Goal: Communication & Community: Ask a question

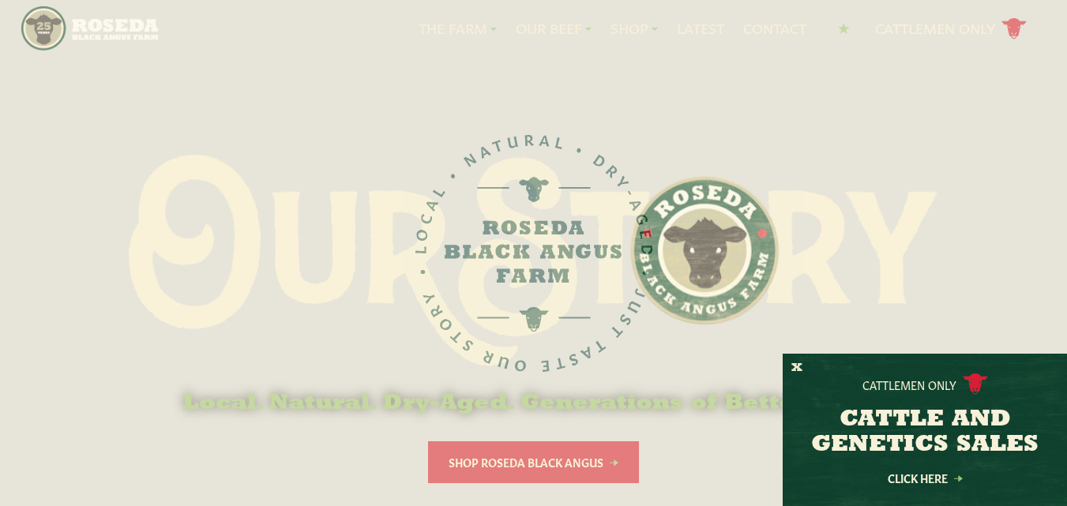
scroll to position [158, 0]
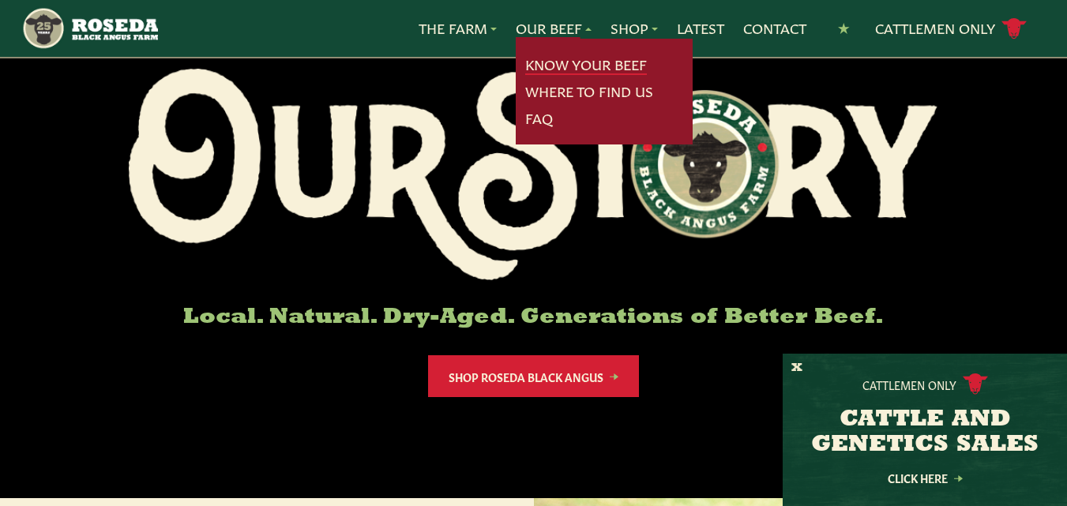
click at [559, 59] on link "Know Your Beef" at bounding box center [586, 64] width 122 height 21
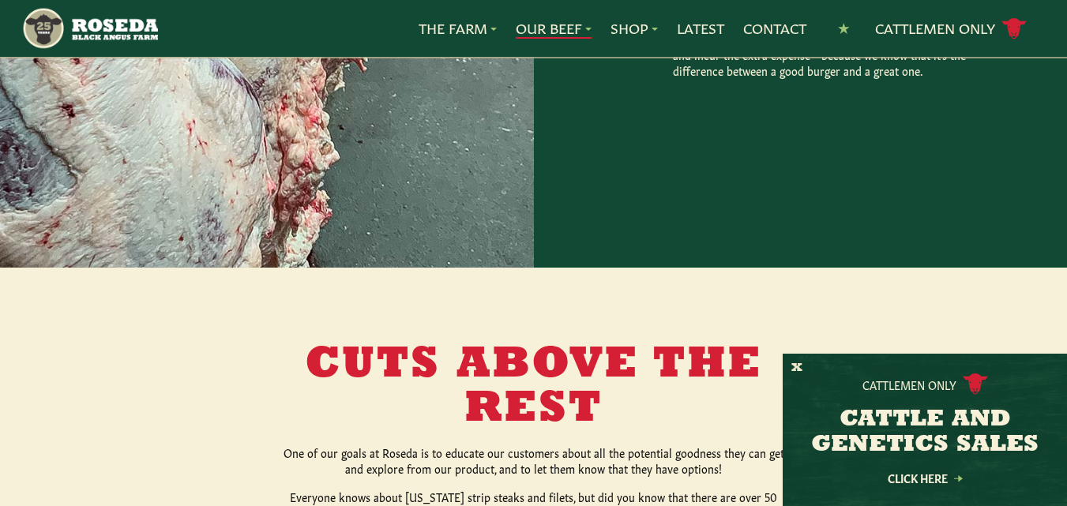
scroll to position [1895, 0]
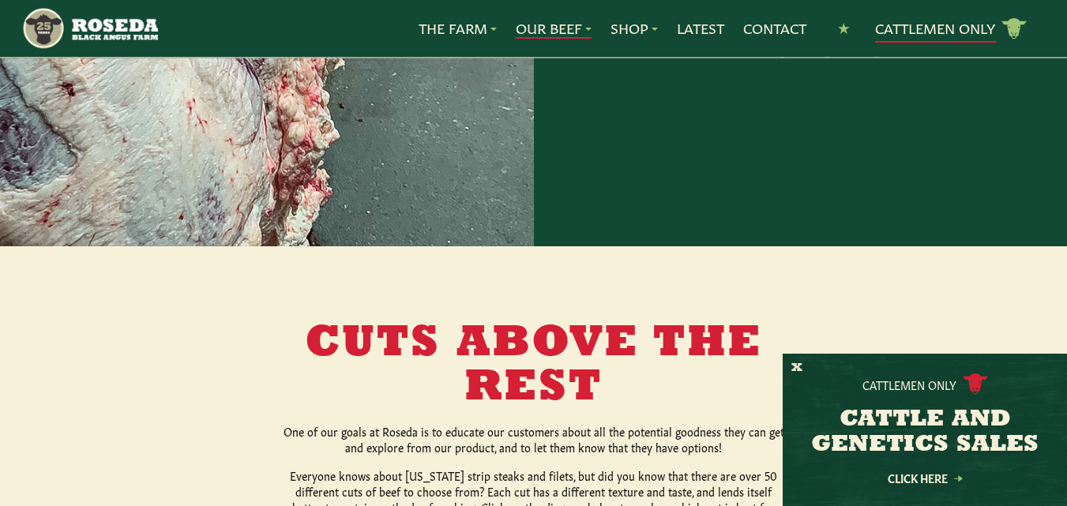
click at [922, 35] on link "Cattlemen Only cattle icon copy Created with Sketch." at bounding box center [951, 29] width 152 height 28
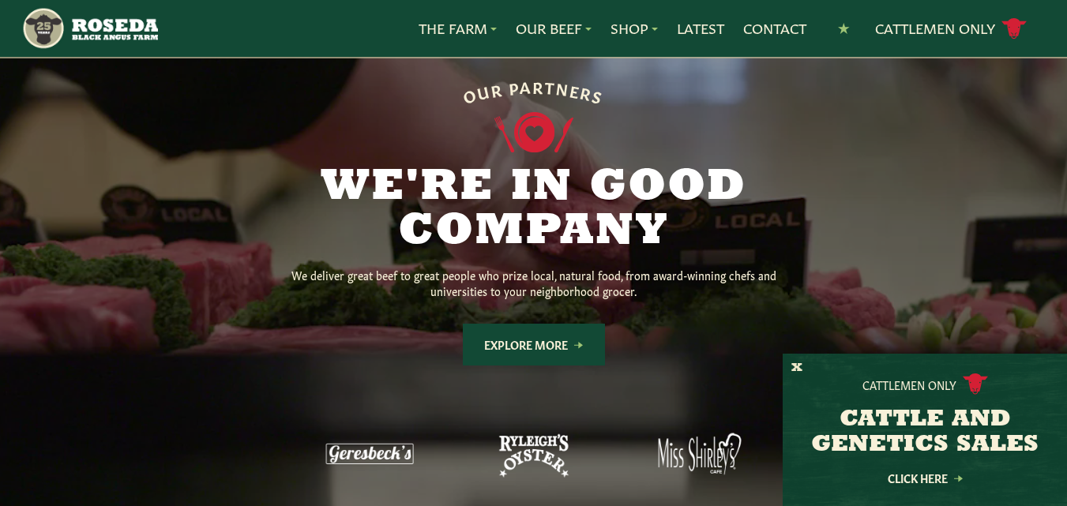
scroll to position [1263, 0]
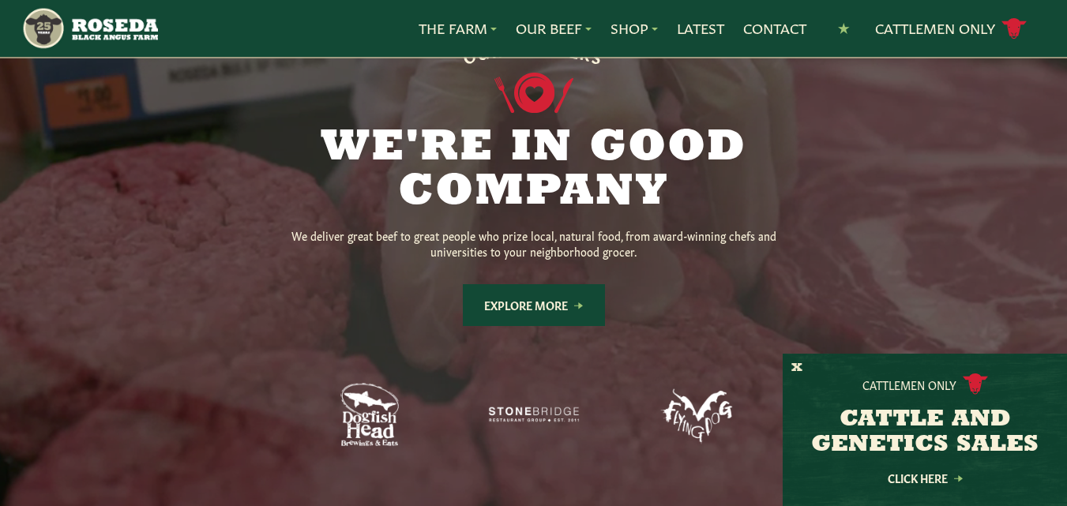
click at [558, 304] on link "Explore More" at bounding box center [534, 305] width 142 height 42
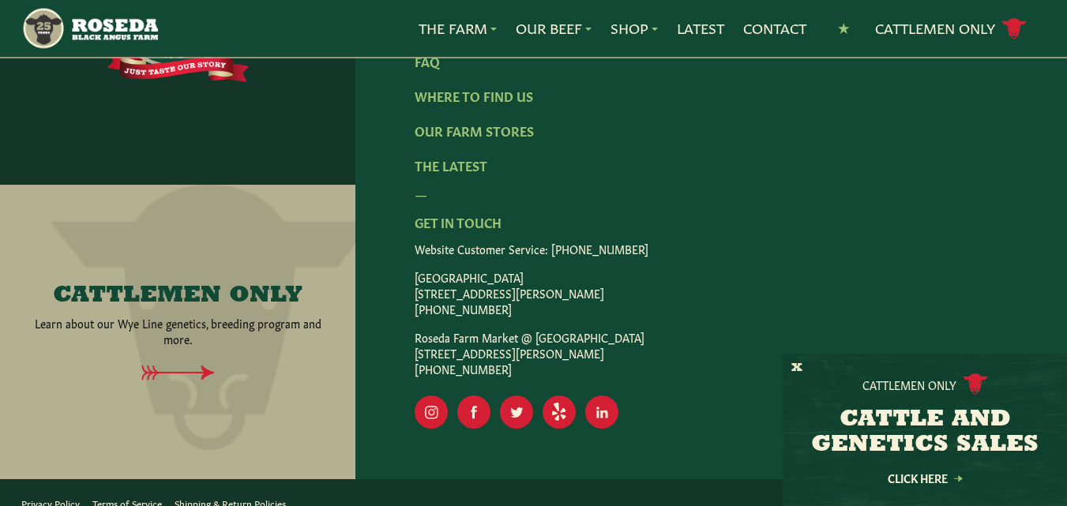
scroll to position [3526, 0]
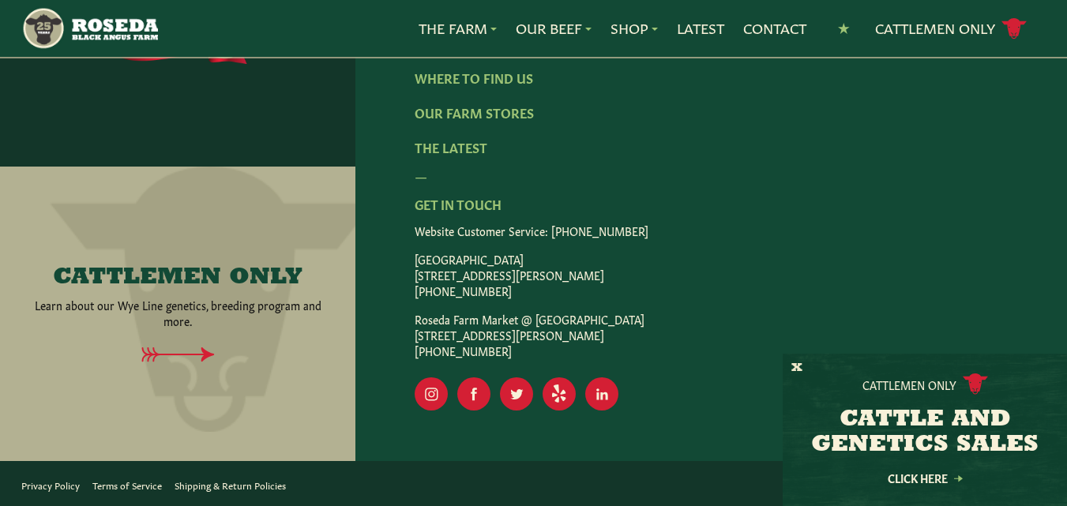
click at [468, 207] on div "— Get In Touch Website Customer Service: (410) 800-[GEOGRAPHIC_DATA] [STREET_AD…" at bounding box center [710, 262] width 593 height 193
click at [778, 20] on link "Contact" at bounding box center [774, 28] width 63 height 21
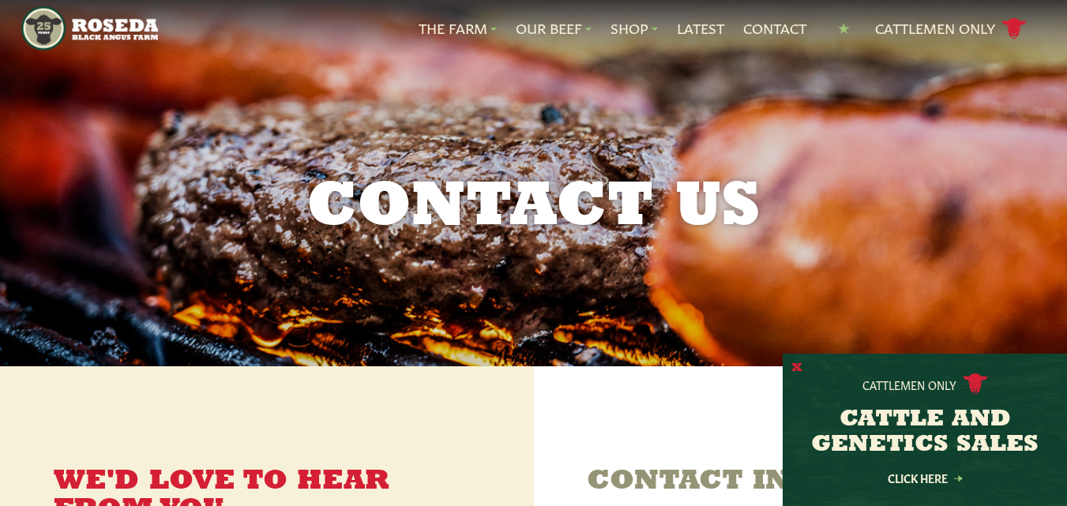
click at [794, 368] on button "X" at bounding box center [796, 368] width 11 height 17
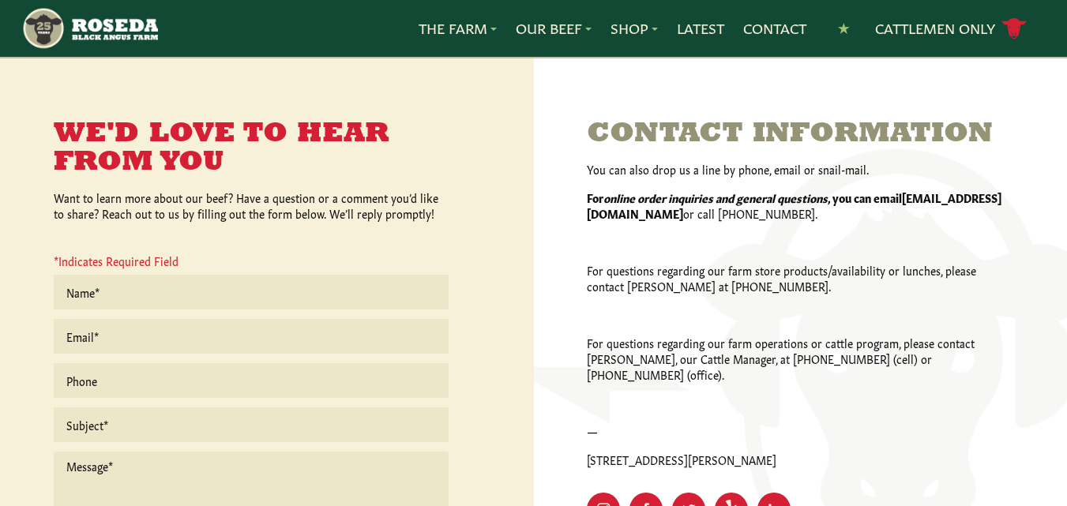
scroll to position [395, 0]
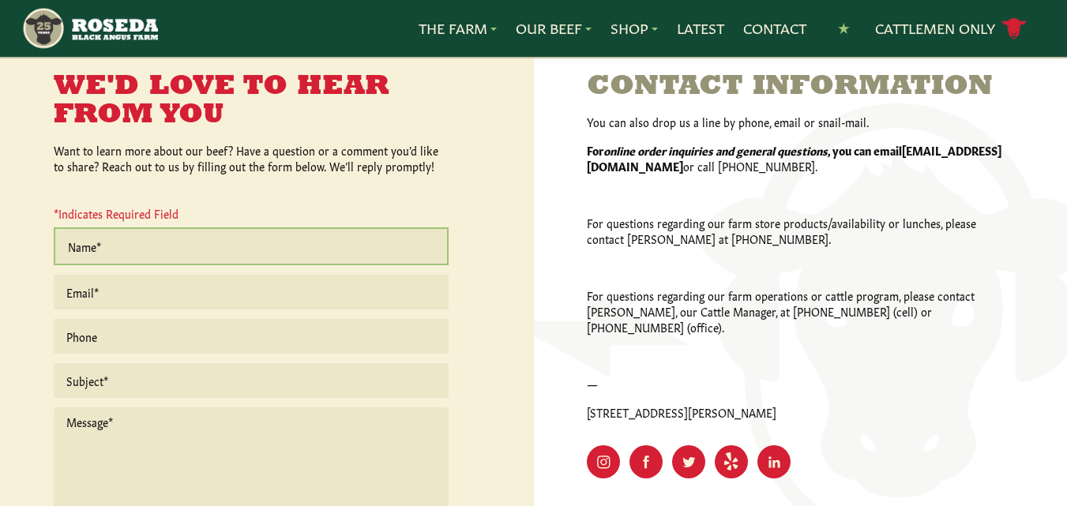
click at [331, 239] on input "text" at bounding box center [251, 246] width 395 height 38
type input "[PERSON_NAME]"
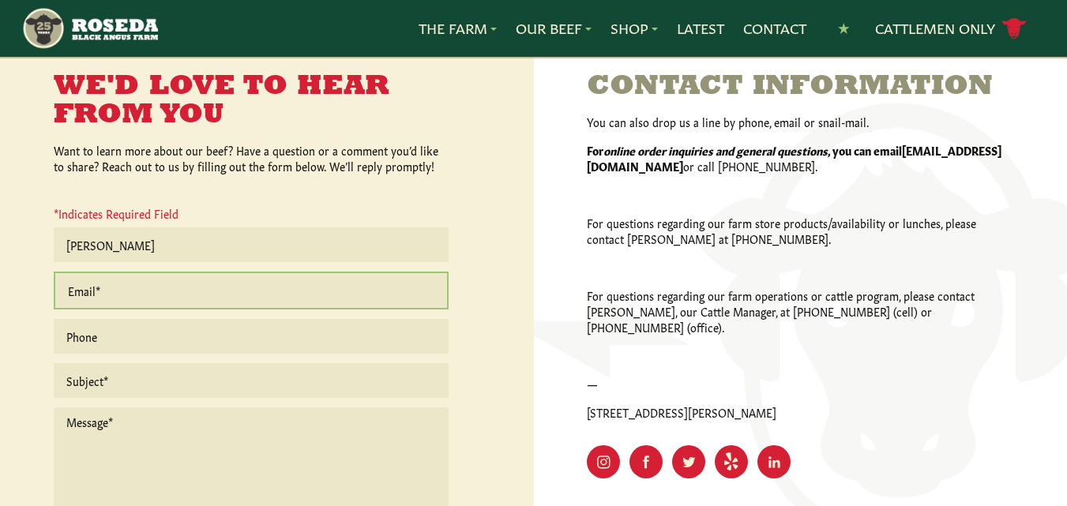
type input "[EMAIL_ADDRESS][DOMAIN_NAME]"
type input "4435211307"
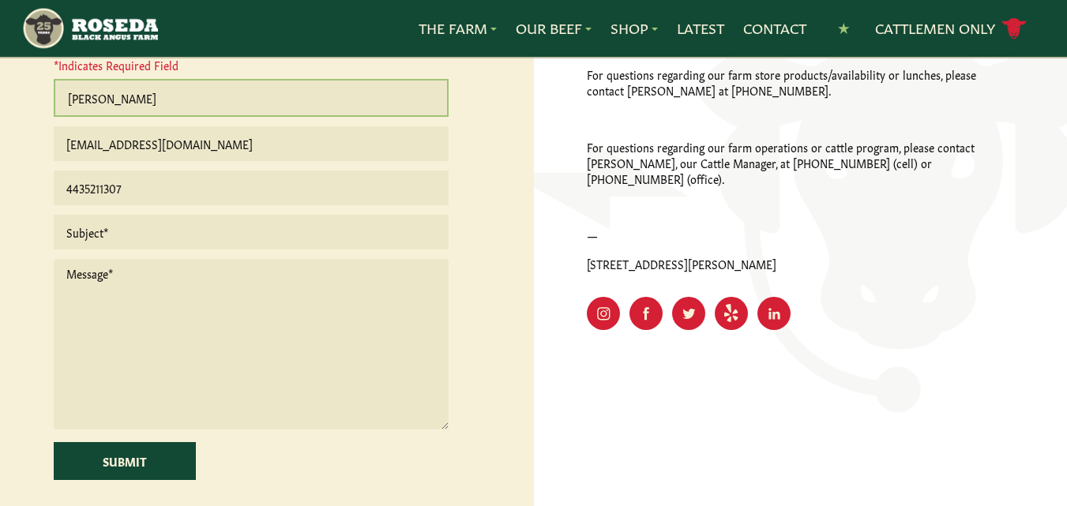
scroll to position [553, 0]
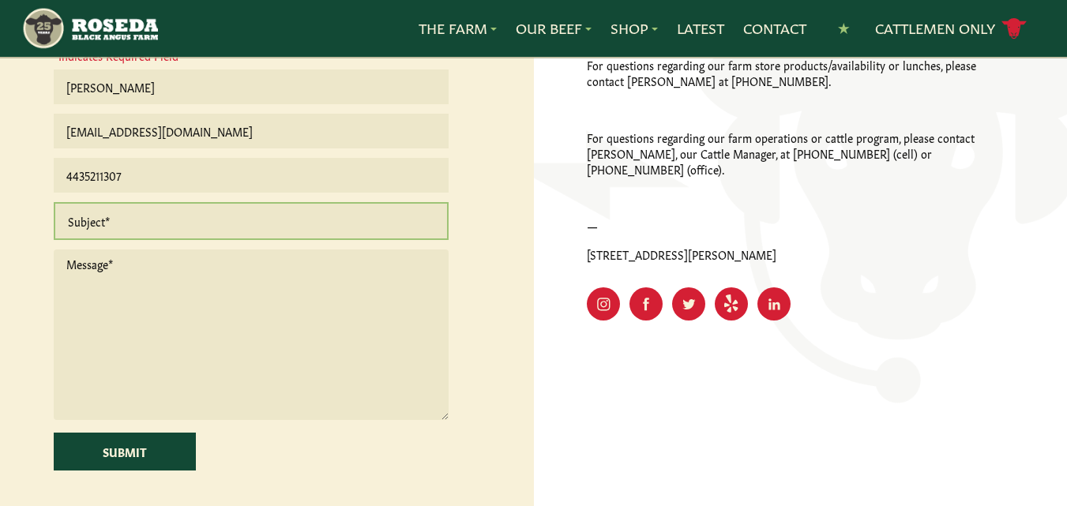
click at [153, 234] on input "text" at bounding box center [251, 221] width 395 height 38
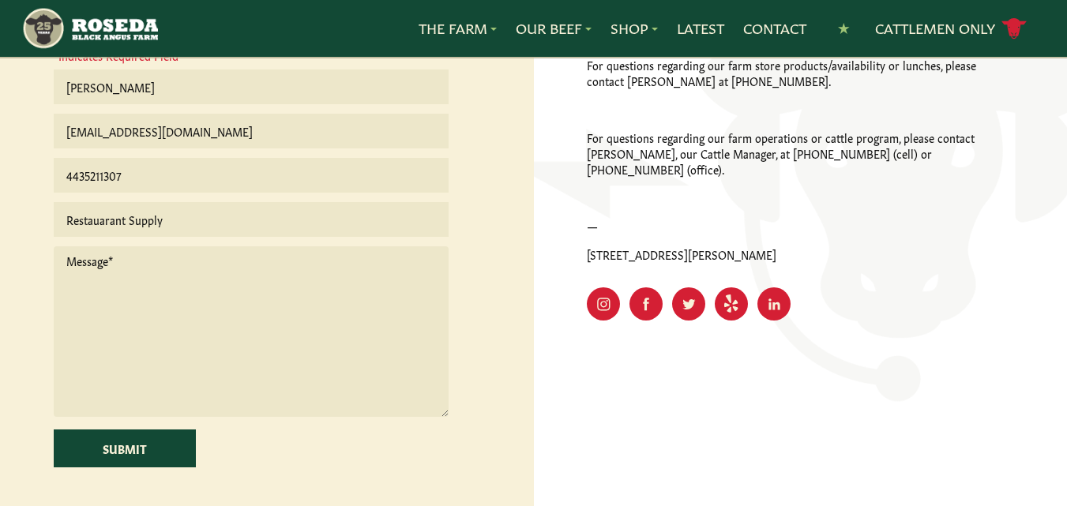
click at [167, 260] on textarea at bounding box center [251, 331] width 395 height 171
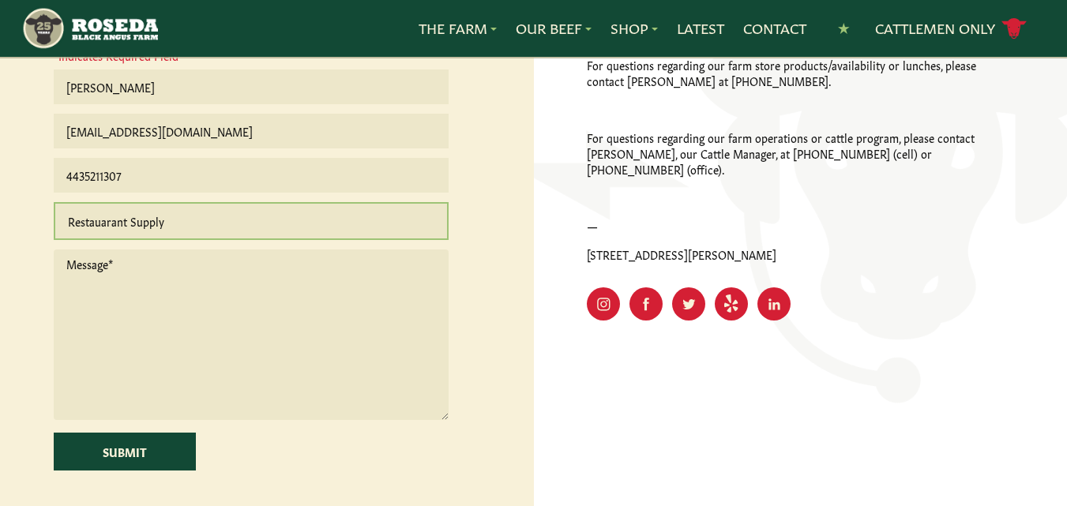
click at [102, 222] on input "Restauarant Supply" at bounding box center [251, 221] width 395 height 38
type input "Restaurant Supply"
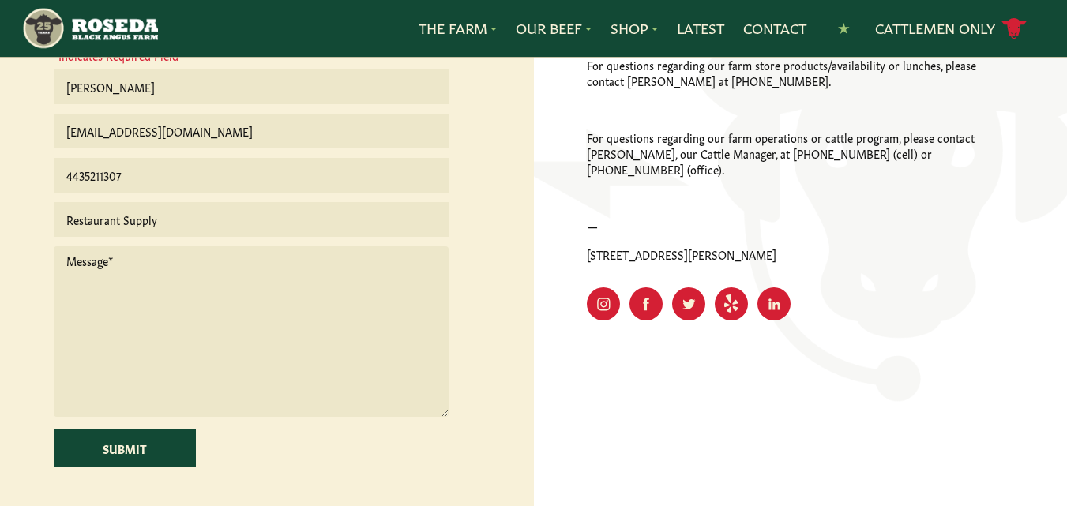
click at [108, 280] on textarea at bounding box center [251, 331] width 395 height 171
click at [429, 263] on textarea "We have been using [PERSON_NAME] & Sons to supply our weekly beef for our resta…" at bounding box center [251, 331] width 395 height 171
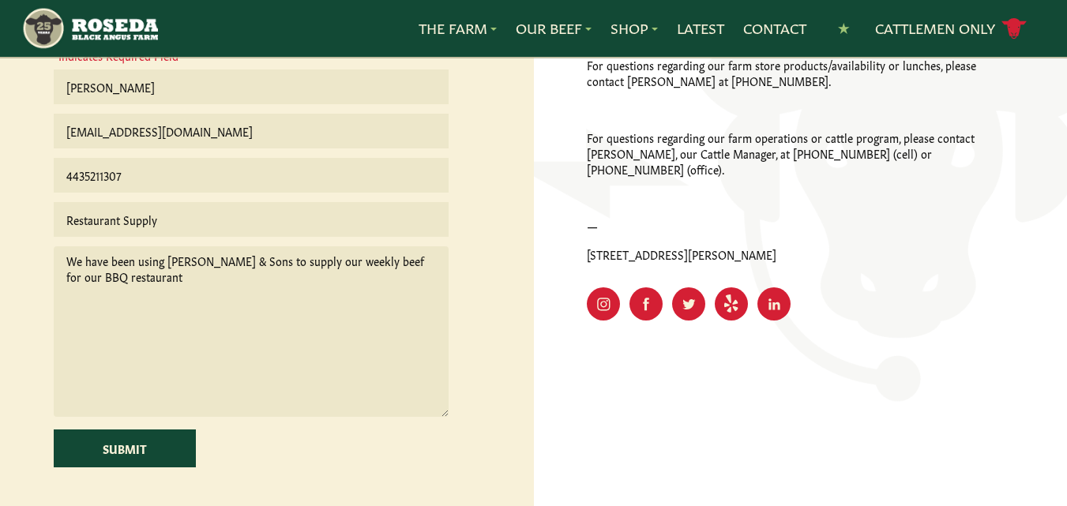
click at [237, 272] on textarea "We have been using [PERSON_NAME] & Sons to supply our weekly beef for our BBQ r…" at bounding box center [251, 331] width 395 height 171
click at [238, 277] on textarea "We have been using [PERSON_NAME] & Sons to supply our weekly beef for our BBQ r…" at bounding box center [251, 331] width 395 height 171
click at [193, 279] on textarea "We have been using [PERSON_NAME] & Sons to supply our weekly beef for our BBQ r…" at bounding box center [251, 331] width 395 height 171
click at [257, 287] on textarea "We have been using [PERSON_NAME] & Sons to supply our weekly beef for our BBQ r…" at bounding box center [251, 331] width 395 height 171
click at [75, 267] on textarea "We have been using [PERSON_NAME] & Sons to supply our weekly beef for our BBQ r…" at bounding box center [251, 331] width 395 height 171
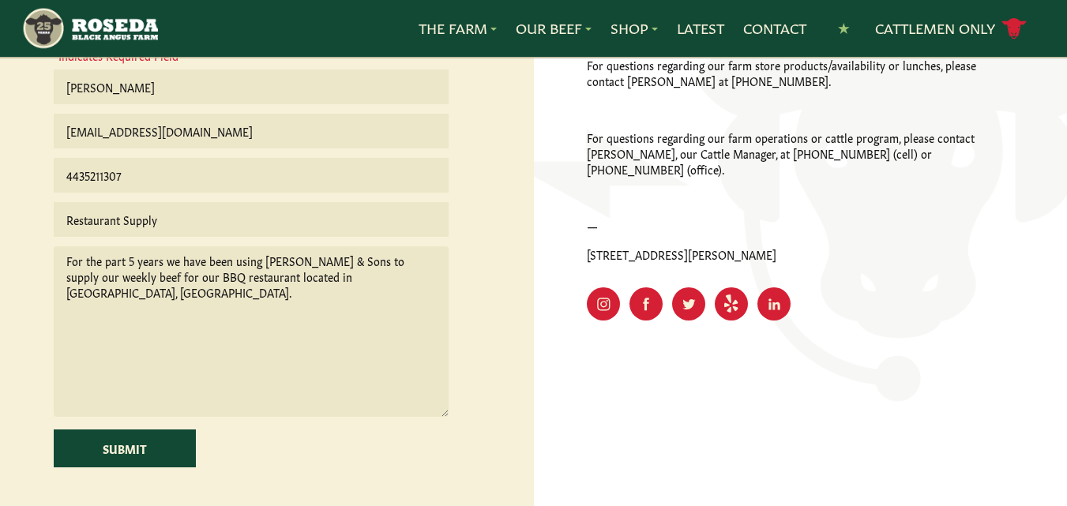
click at [264, 264] on textarea "For the part 5 years we have been using [PERSON_NAME] & Sons to supply our week…" at bounding box center [251, 331] width 395 height 171
click at [277, 259] on textarea "For the part 5 years we have been using [PERSON_NAME] & Sons to supply our week…" at bounding box center [251, 331] width 395 height 171
click at [378, 283] on textarea "For the part 5 years we have been using [PERSON_NAME] & Sons to supply our week…" at bounding box center [251, 331] width 395 height 171
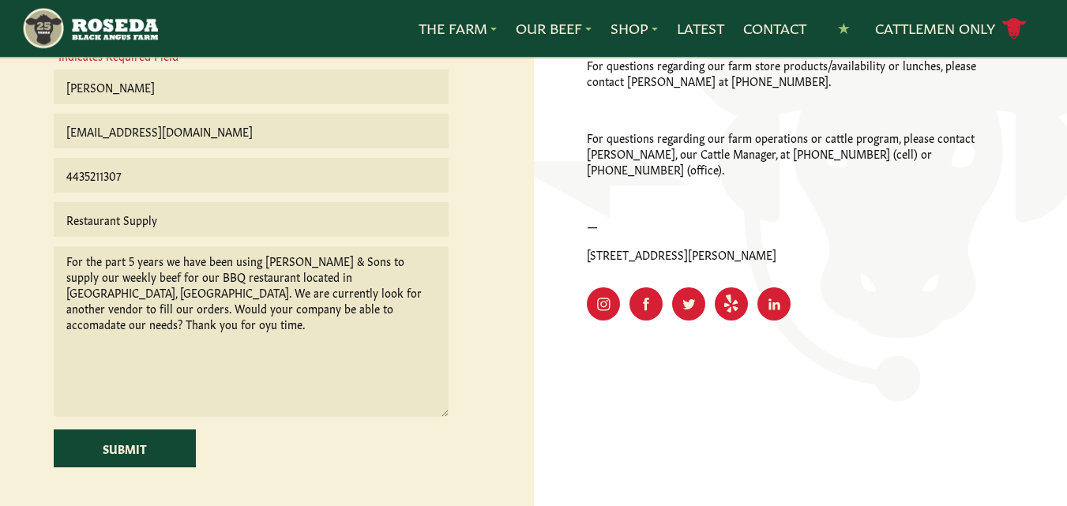
click at [299, 304] on textarea "For the part 5 years we have been using [PERSON_NAME] & Sons to supply our week…" at bounding box center [251, 331] width 395 height 171
click at [133, 309] on textarea "For the part 5 years we have been using [PERSON_NAME] & Sons to supply our week…" at bounding box center [251, 331] width 395 height 171
drag, startPoint x: 317, startPoint y: 301, endPoint x: 66, endPoint y: 260, distance: 254.4
click at [63, 257] on textarea "For the part 5 years we have been using [PERSON_NAME] & Sons to supply our week…" at bounding box center [251, 331] width 395 height 171
click at [130, 322] on textarea "For the part 5 years we have been using [PERSON_NAME] & Sons to supply our week…" at bounding box center [251, 331] width 395 height 171
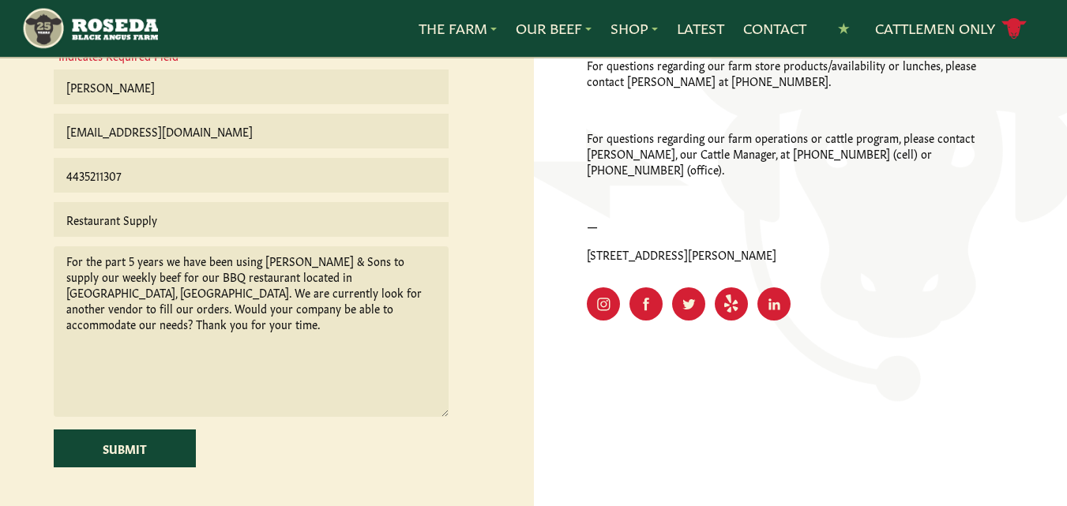
click at [112, 262] on textarea "For the part 5 years we have been using [PERSON_NAME] & Sons to supply our week…" at bounding box center [251, 331] width 395 height 171
click at [373, 273] on textarea "For the past 5 years we have been using [PERSON_NAME] & Sons to supply our week…" at bounding box center [251, 331] width 395 height 171
drag, startPoint x: 384, startPoint y: 309, endPoint x: 61, endPoint y: 257, distance: 327.8
click at [61, 257] on textarea "For the past 5 years we have been using [PERSON_NAME] & Sons to supply our week…" at bounding box center [251, 331] width 395 height 171
click at [361, 321] on textarea "For the past 5 years we have been using [PERSON_NAME] & Sons to supply our week…" at bounding box center [251, 331] width 395 height 171
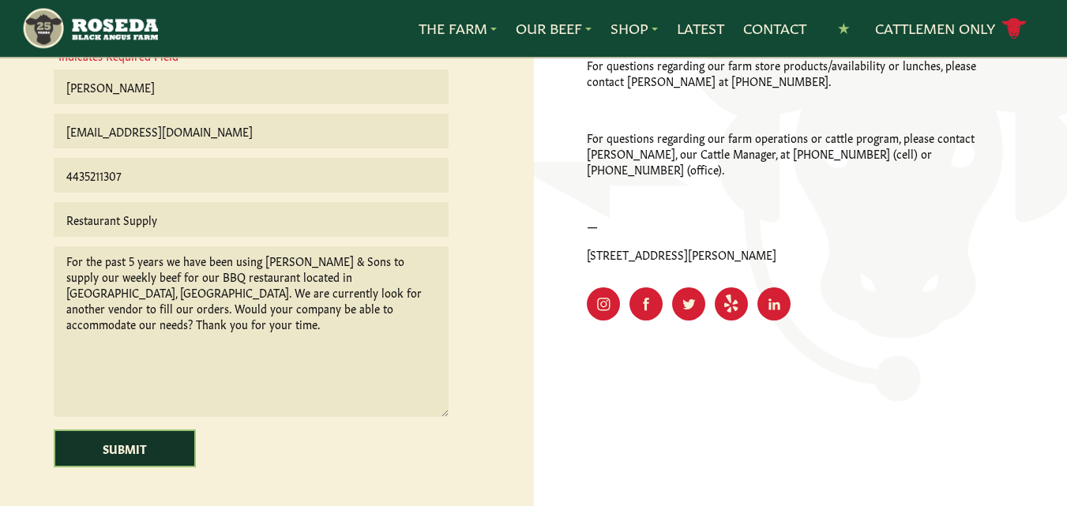
type textarea "For the past 5 years we have been using [PERSON_NAME] & Sons to supply our week…"
click at [151, 439] on input "Submit" at bounding box center [125, 448] width 142 height 38
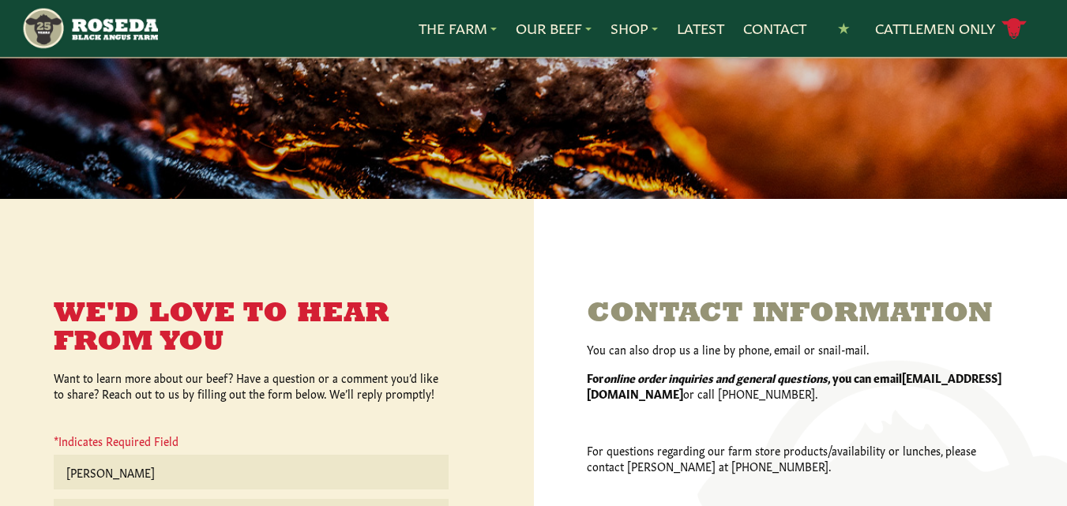
scroll to position [0, 0]
